Goal: Navigation & Orientation: Find specific page/section

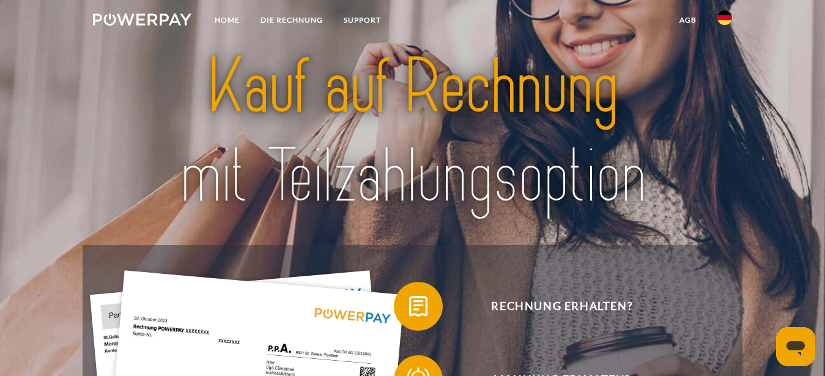
click at [728, 46] on div at bounding box center [413, 132] width 660 height 227
click at [358, 21] on link "SUPPORT" at bounding box center [362, 20] width 58 height 22
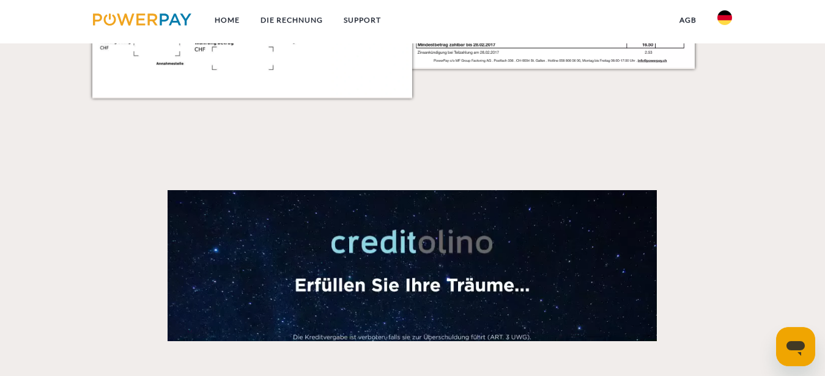
scroll to position [1484, 0]
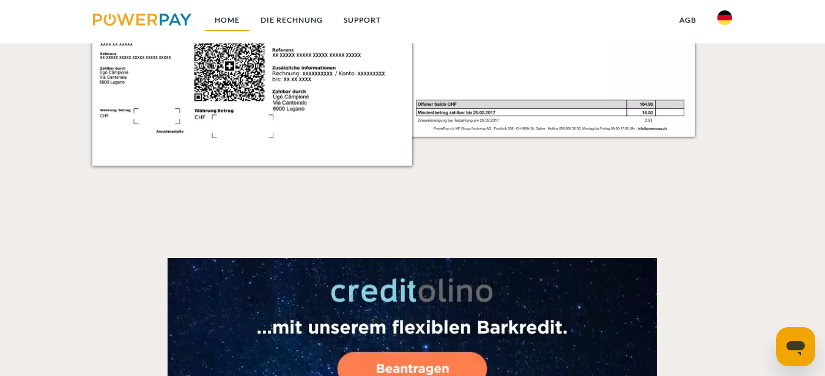
click at [227, 21] on link "Home" at bounding box center [227, 20] width 46 height 22
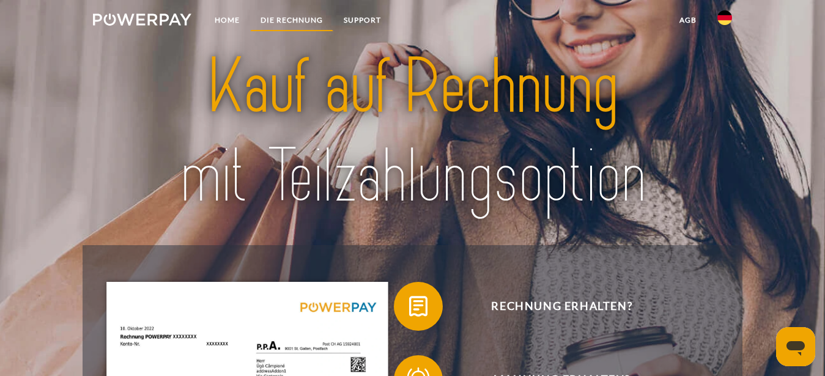
click at [260, 20] on link "DIE RECHNUNG" at bounding box center [291, 20] width 83 height 22
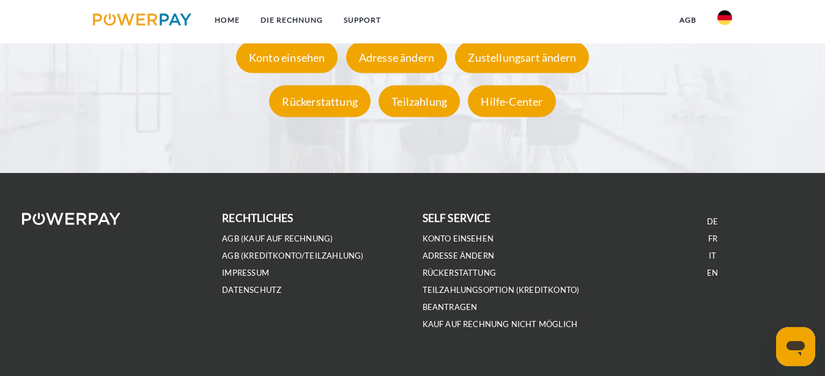
scroll to position [2295, 0]
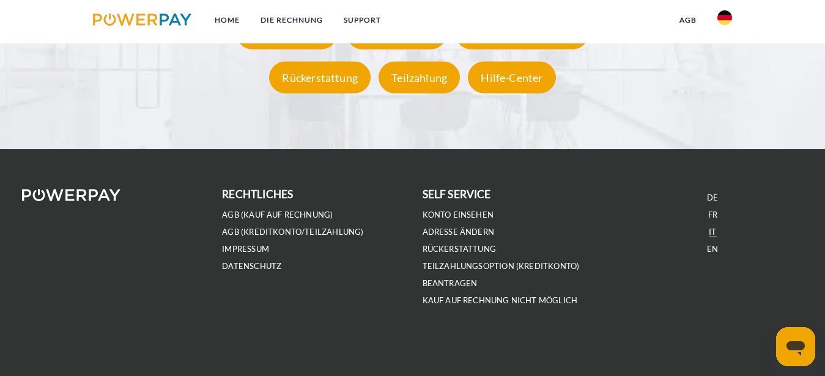
click at [710, 231] on link "IT" at bounding box center [712, 232] width 7 height 10
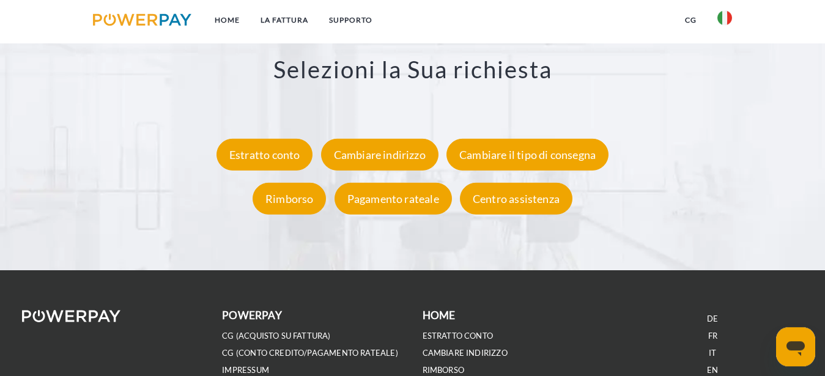
scroll to position [2183, 0]
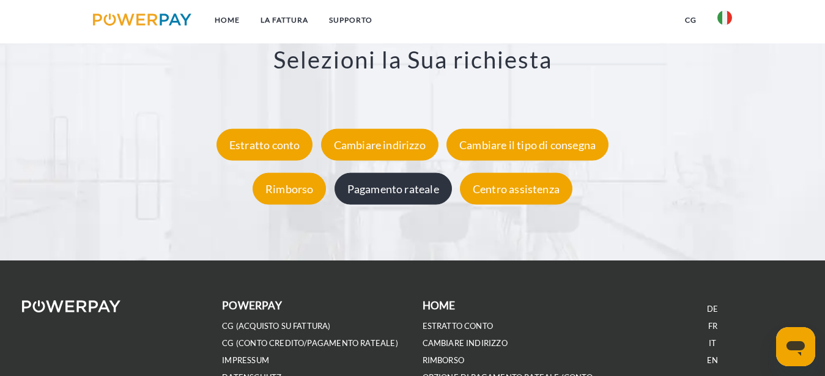
click at [433, 198] on div "Pagamento rateale" at bounding box center [393, 189] width 117 height 32
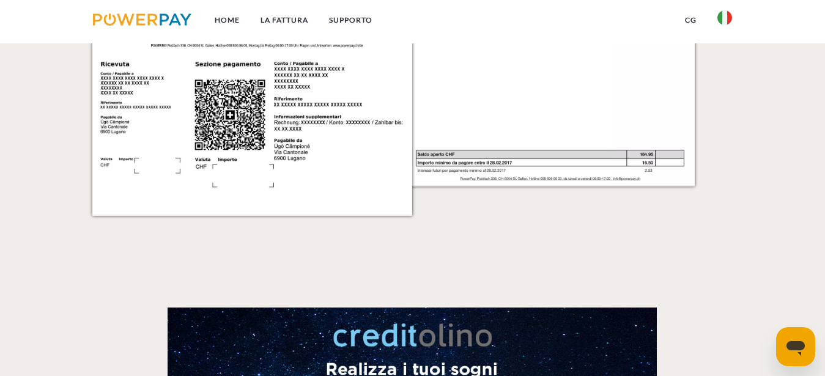
scroll to position [1185, 0]
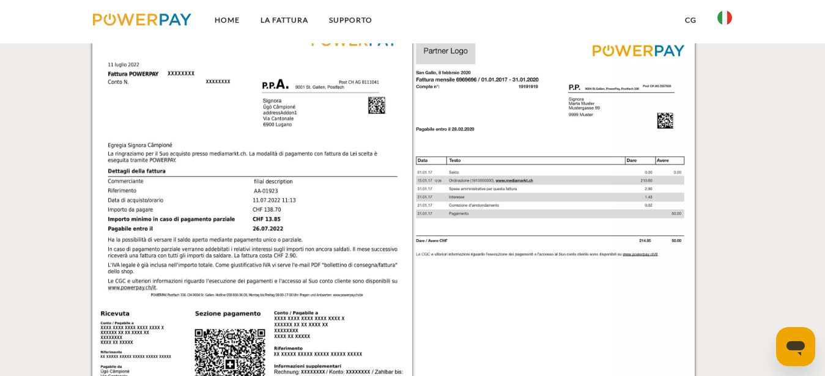
click at [800, 348] on icon "Apri finestra di messaggistica" at bounding box center [795, 348] width 18 height 15
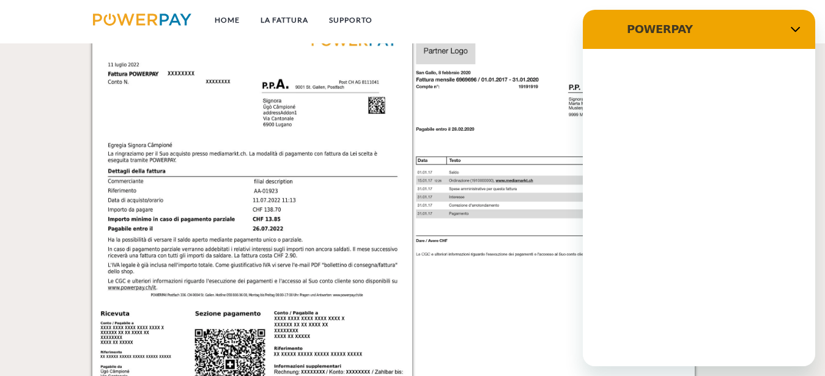
scroll to position [0, 0]
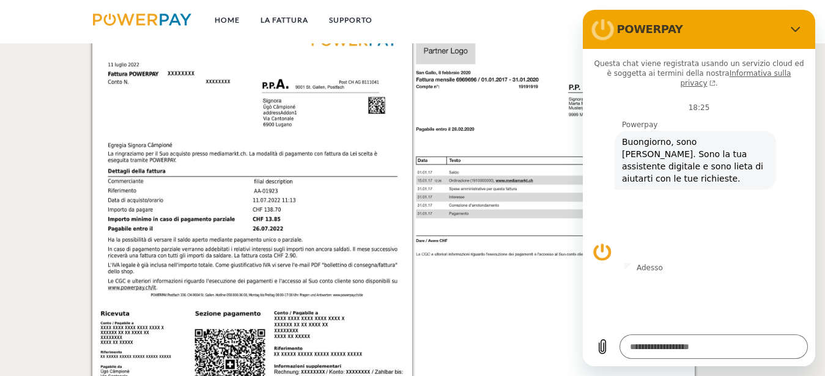
type textarea "*"
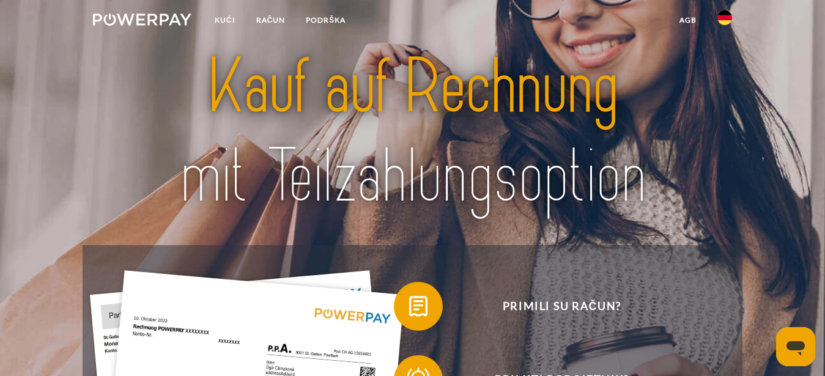
click at [727, 16] on img at bounding box center [724, 17] width 15 height 15
click at [734, 89] on link at bounding box center [724, 89] width 35 height 31
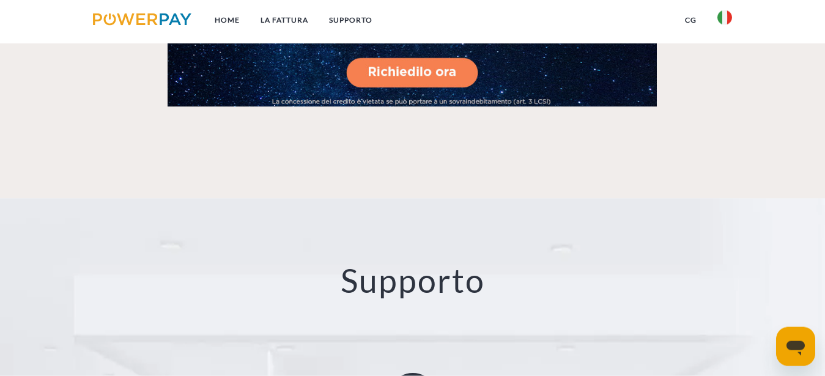
scroll to position [1871, 0]
